Goal: Task Accomplishment & Management: Use online tool/utility

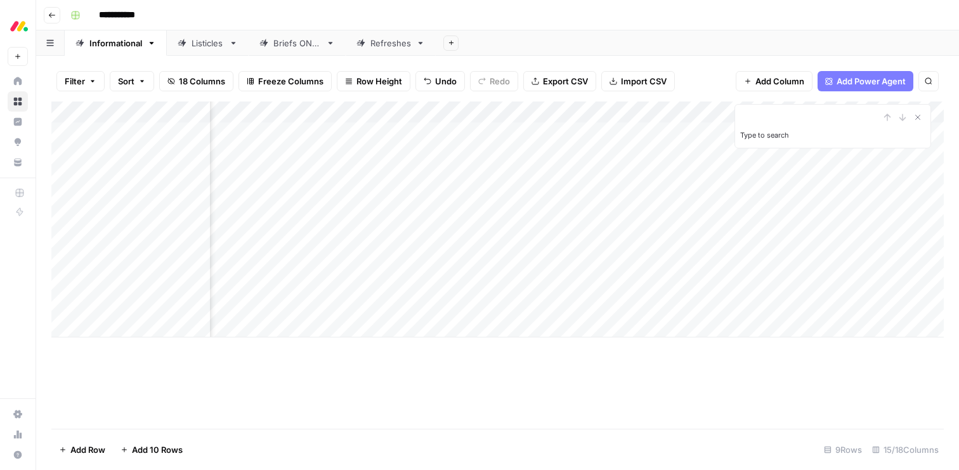
scroll to position [0, 718]
click at [133, 213] on div "Add Column" at bounding box center [497, 220] width 893 height 236
click at [205, 44] on div "Listicles" at bounding box center [208, 43] width 32 height 13
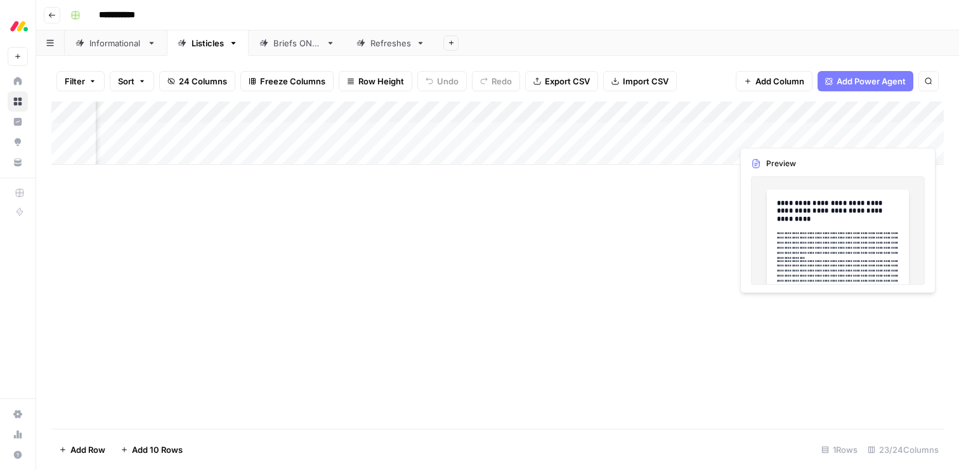
click at [768, 131] on div "Add Column" at bounding box center [497, 133] width 893 height 63
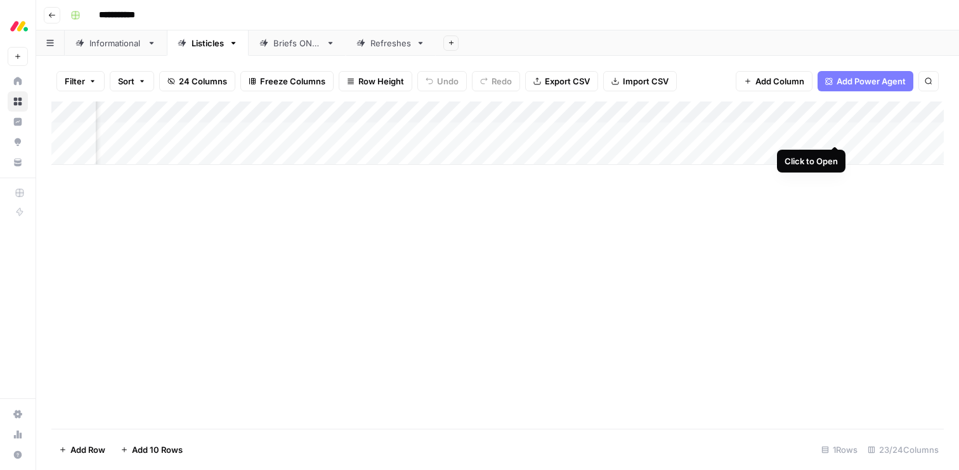
click at [835, 135] on div "Add Column" at bounding box center [497, 133] width 893 height 63
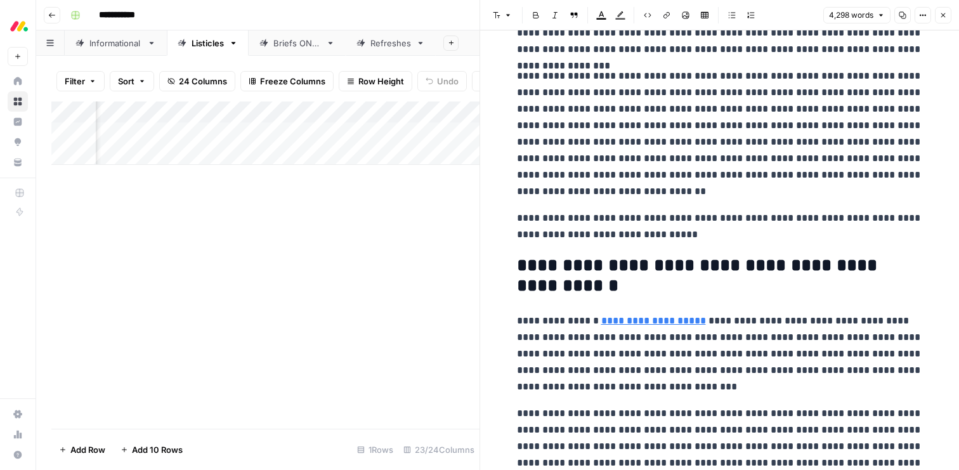
scroll to position [190, 0]
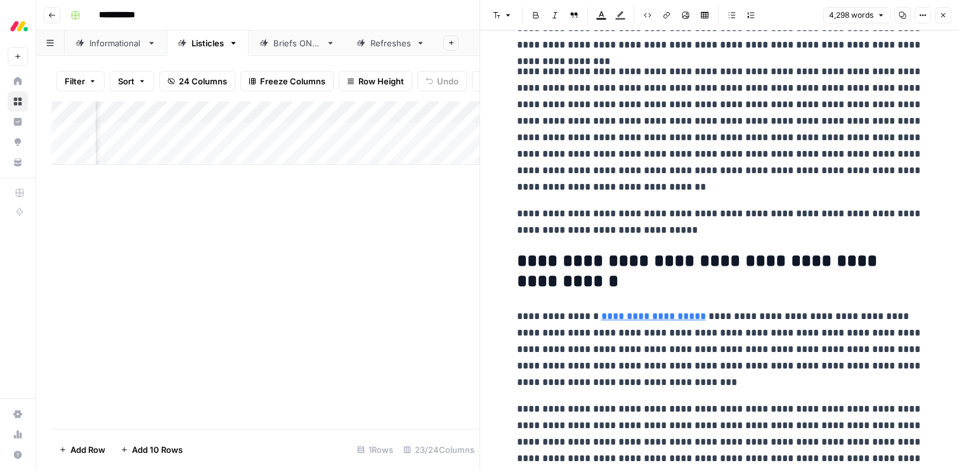
click at [937, 11] on button "Close" at bounding box center [943, 15] width 16 height 16
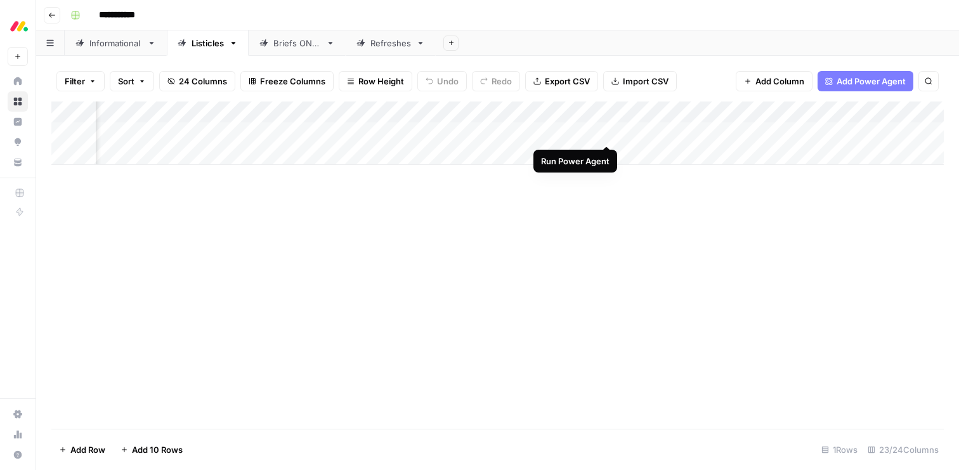
click at [606, 132] on div "Add Column" at bounding box center [497, 133] width 893 height 63
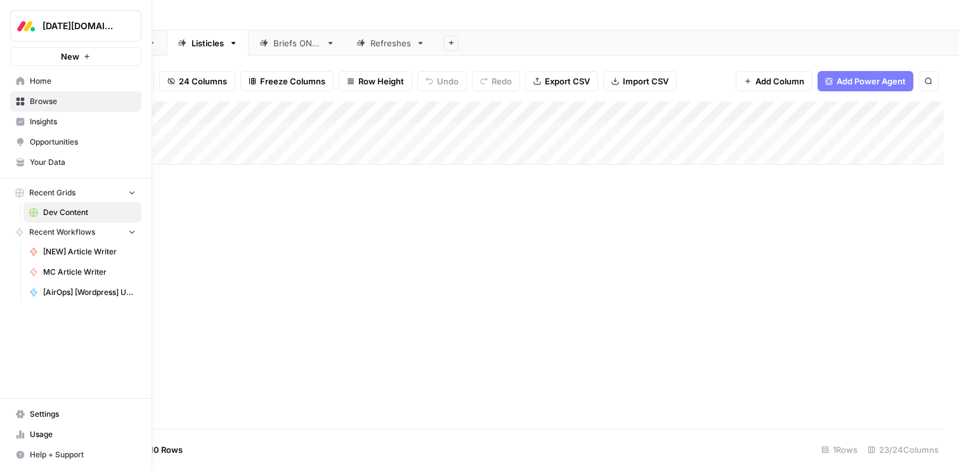
click at [50, 86] on span "Home" at bounding box center [83, 80] width 106 height 11
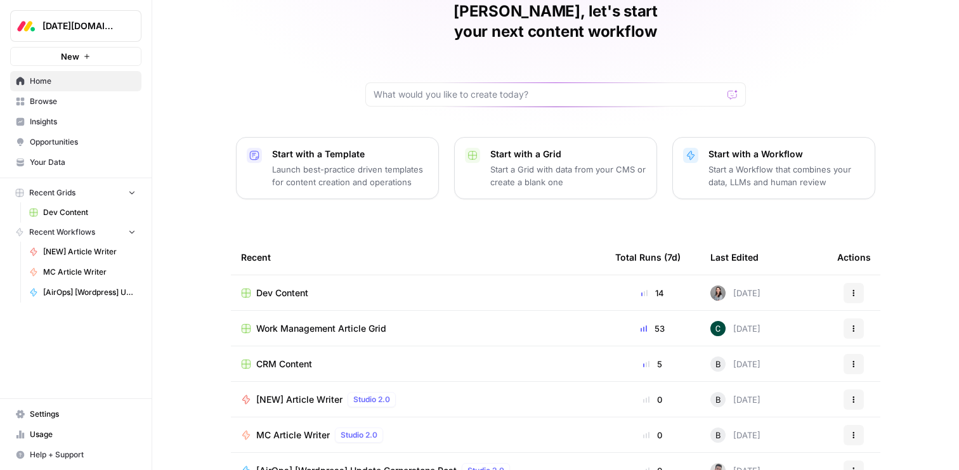
scroll to position [81, 0]
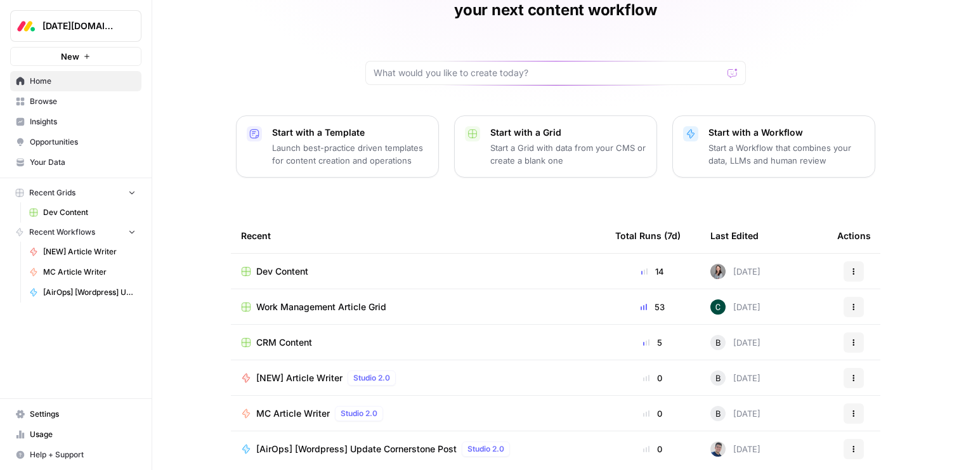
click at [53, 162] on span "Your Data" at bounding box center [83, 162] width 106 height 11
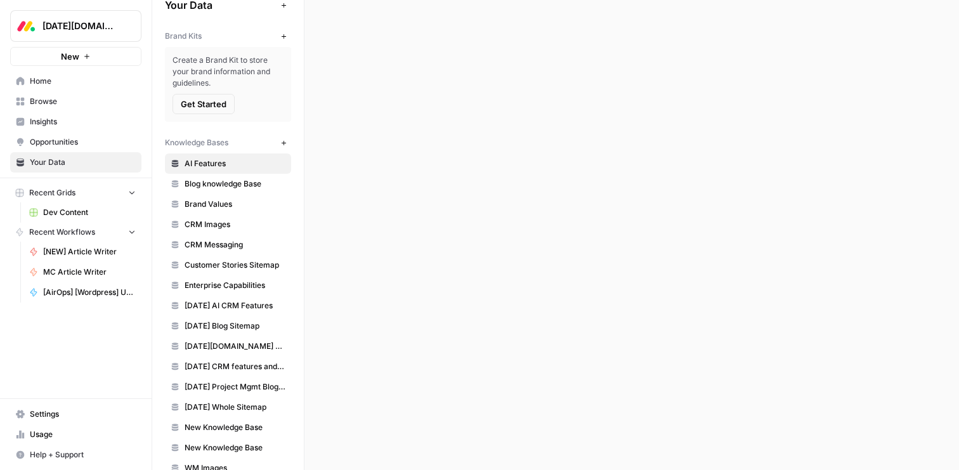
scroll to position [21, 0]
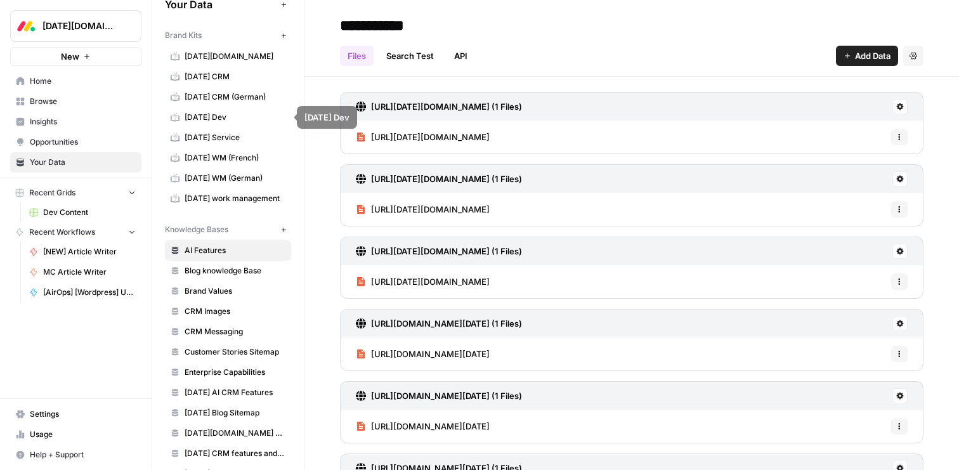
click at [220, 115] on span "[DATE] Dev" at bounding box center [235, 117] width 101 height 11
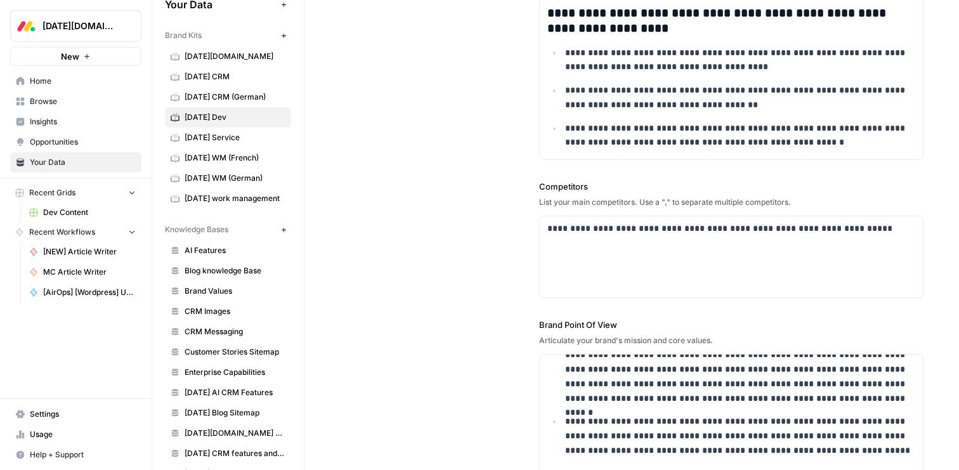
scroll to position [423, 0]
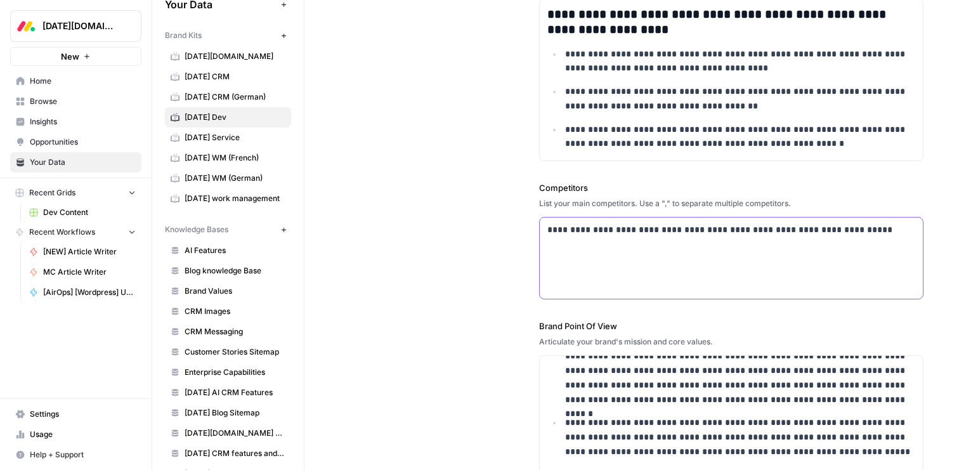
drag, startPoint x: 861, startPoint y: 242, endPoint x: 619, endPoint y: 218, distance: 242.9
click at [619, 218] on div "**********" at bounding box center [731, 258] width 383 height 81
click at [631, 253] on div "**********" at bounding box center [731, 258] width 383 height 81
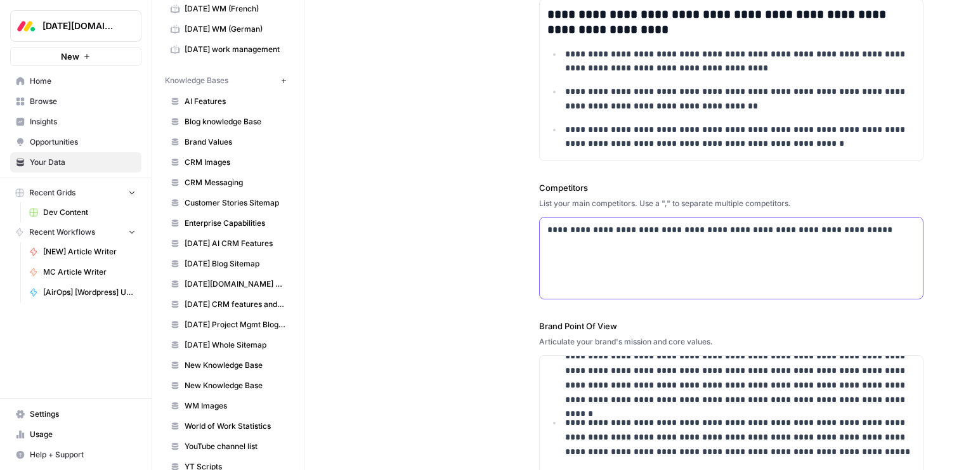
scroll to position [192, 0]
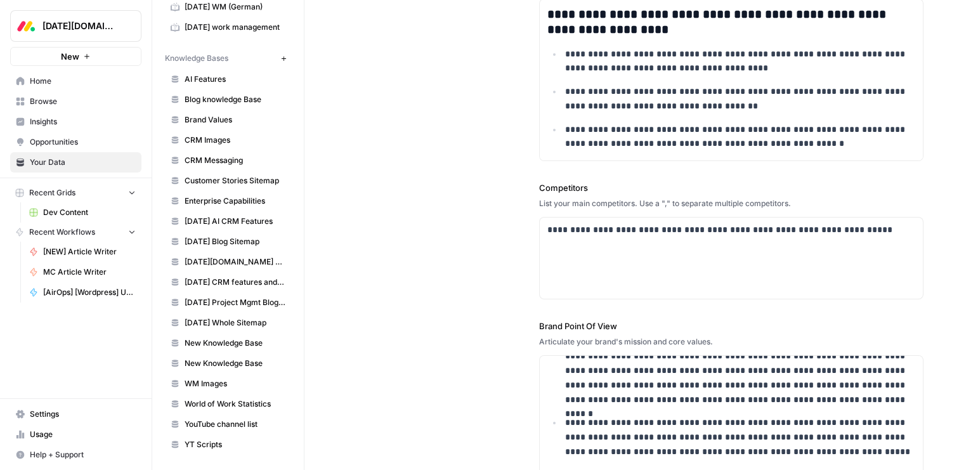
click at [239, 341] on span "New Knowledge Base" at bounding box center [235, 343] width 101 height 11
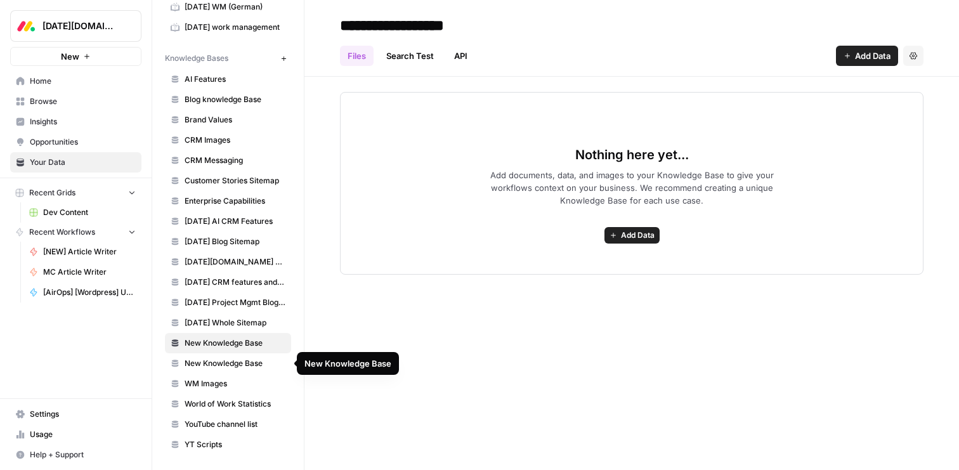
click at [234, 369] on span "New Knowledge Base" at bounding box center [235, 363] width 101 height 11
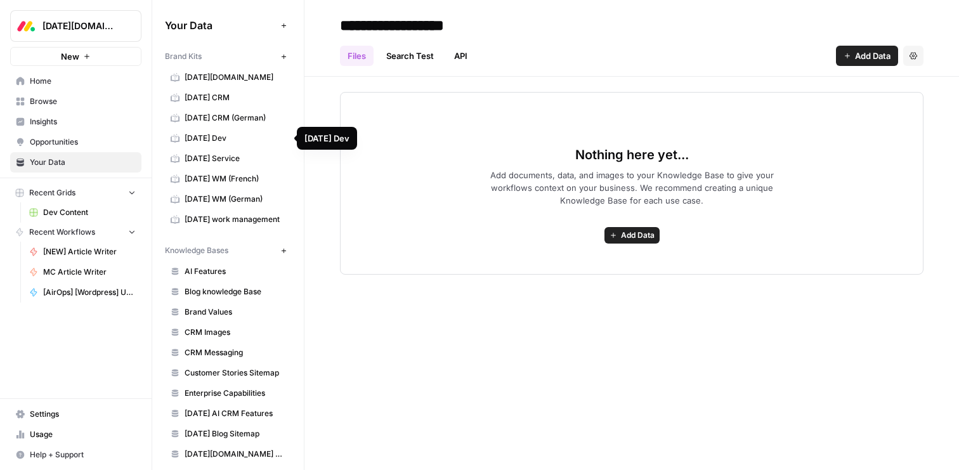
click at [228, 132] on link "[DATE] Dev" at bounding box center [228, 138] width 126 height 20
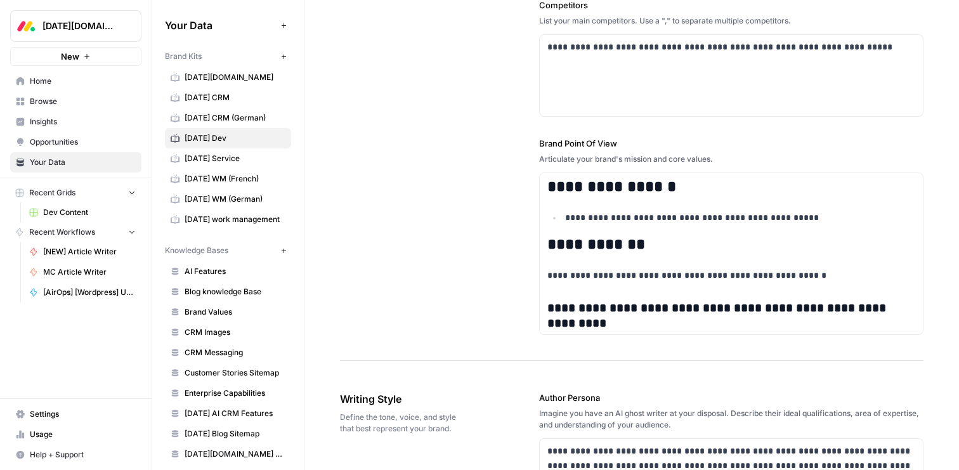
scroll to position [612, 0]
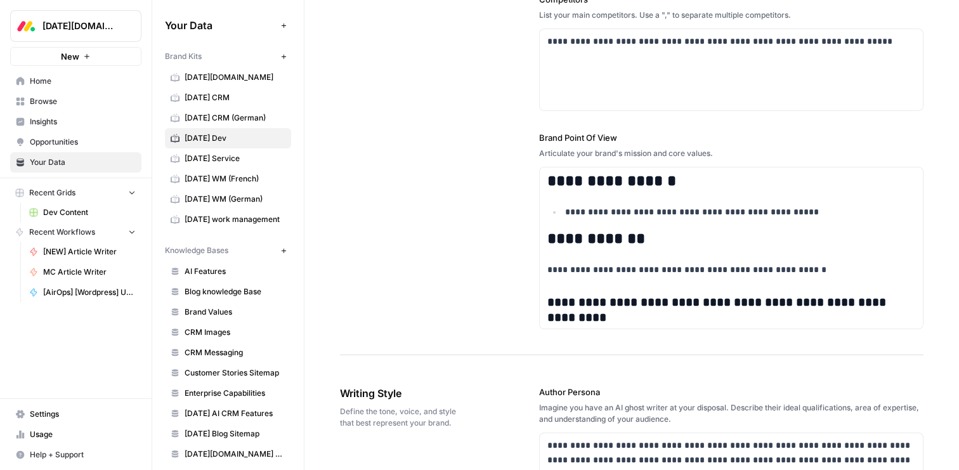
click at [48, 84] on span "Home" at bounding box center [83, 80] width 106 height 11
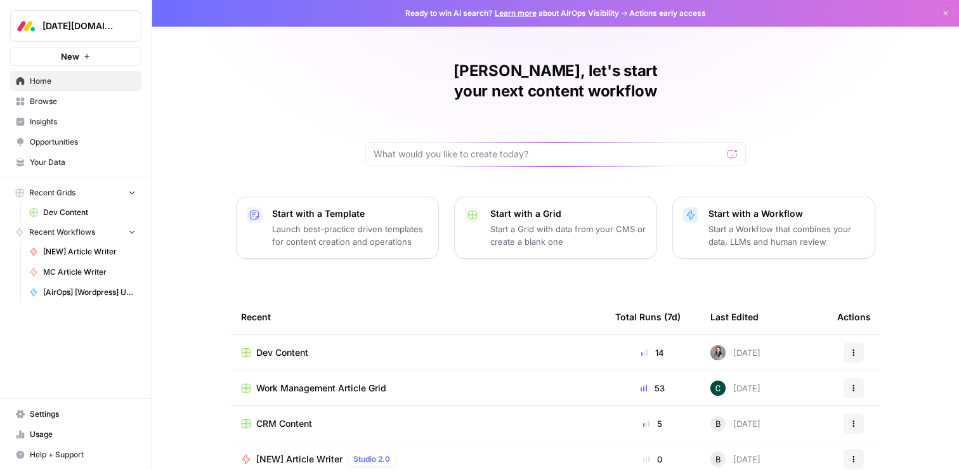
click at [74, 212] on span "Dev Content" at bounding box center [89, 212] width 93 height 11
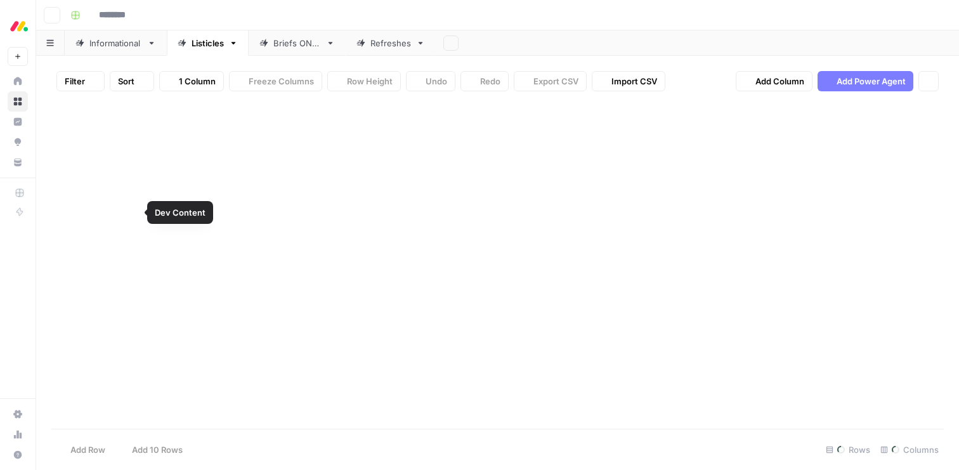
type input "**********"
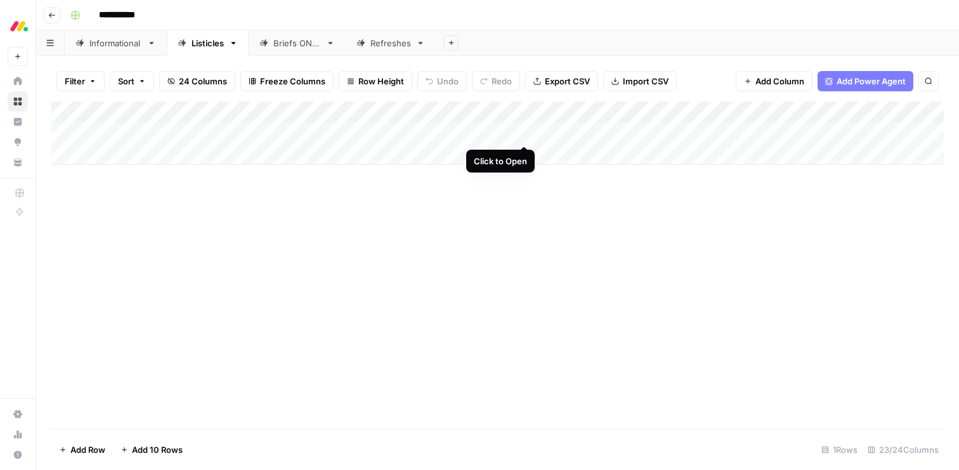
click at [526, 133] on div "Add Column" at bounding box center [497, 133] width 893 height 63
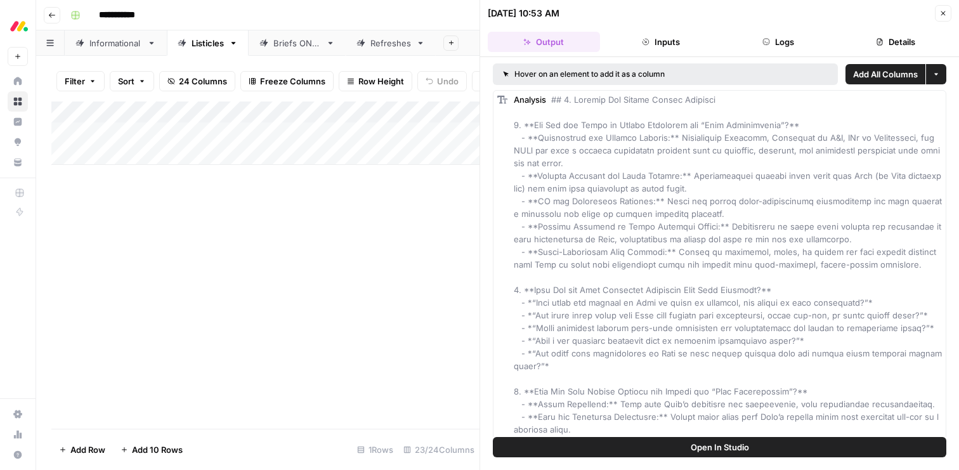
click at [938, 13] on button "Close" at bounding box center [943, 13] width 16 height 16
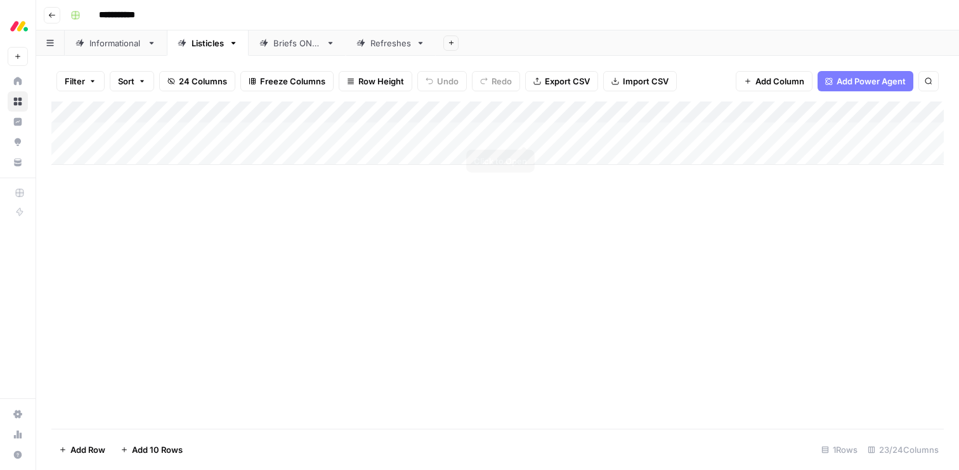
click at [537, 215] on div "Add Column" at bounding box center [497, 265] width 893 height 327
click at [443, 133] on div "Add Column" at bounding box center [497, 133] width 893 height 63
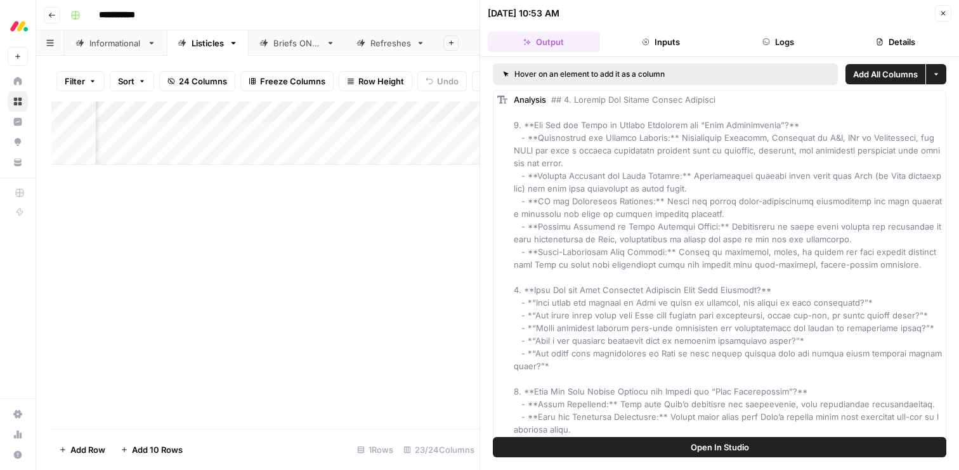
click at [941, 12] on icon "button" at bounding box center [943, 13] width 4 height 4
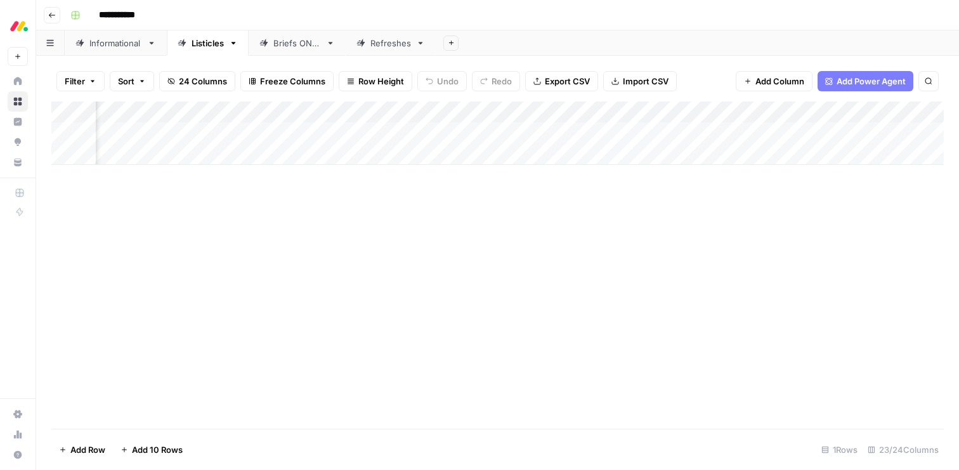
scroll to position [0, 922]
